Goal: Information Seeking & Learning: Learn about a topic

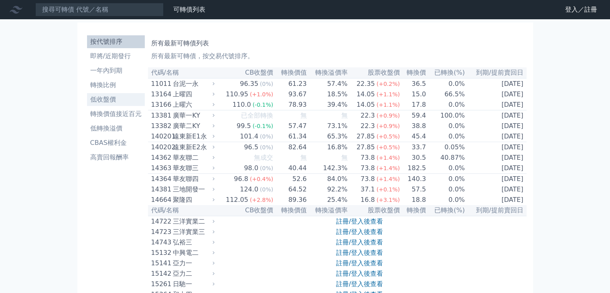
click at [107, 103] on li "低收盤價" at bounding box center [116, 100] width 58 height 10
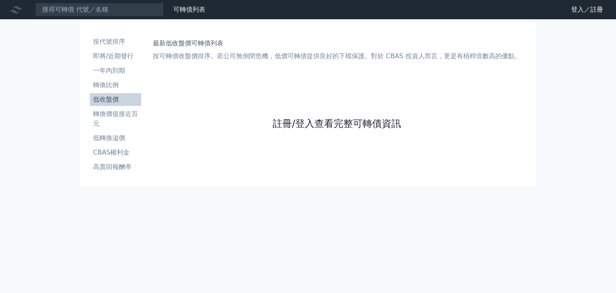
click at [337, 121] on link "註冊/登入查看完整可轉債資訊" at bounding box center [337, 123] width 128 height 13
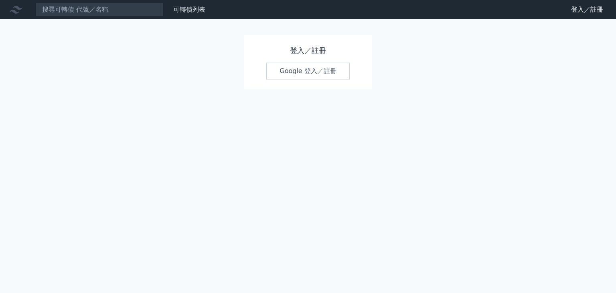
click at [334, 71] on link "Google 登入／註冊" at bounding box center [307, 71] width 83 height 17
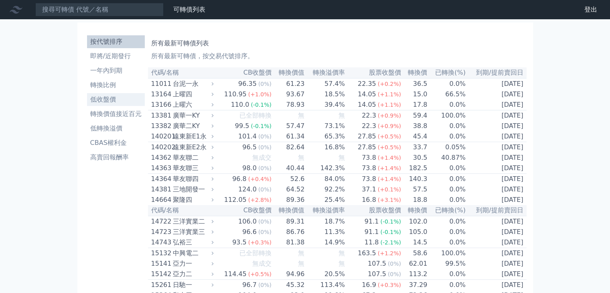
click at [102, 103] on li "低收盤價" at bounding box center [116, 100] width 58 height 10
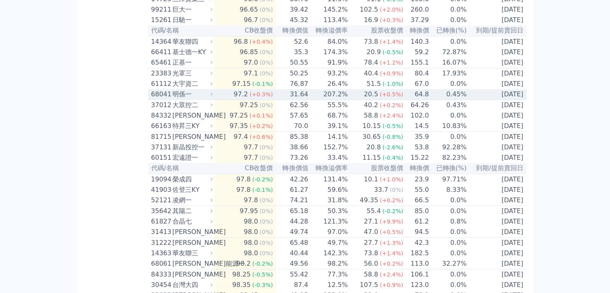
scroll to position [441, 0]
